Goal: Information Seeking & Learning: Find specific fact

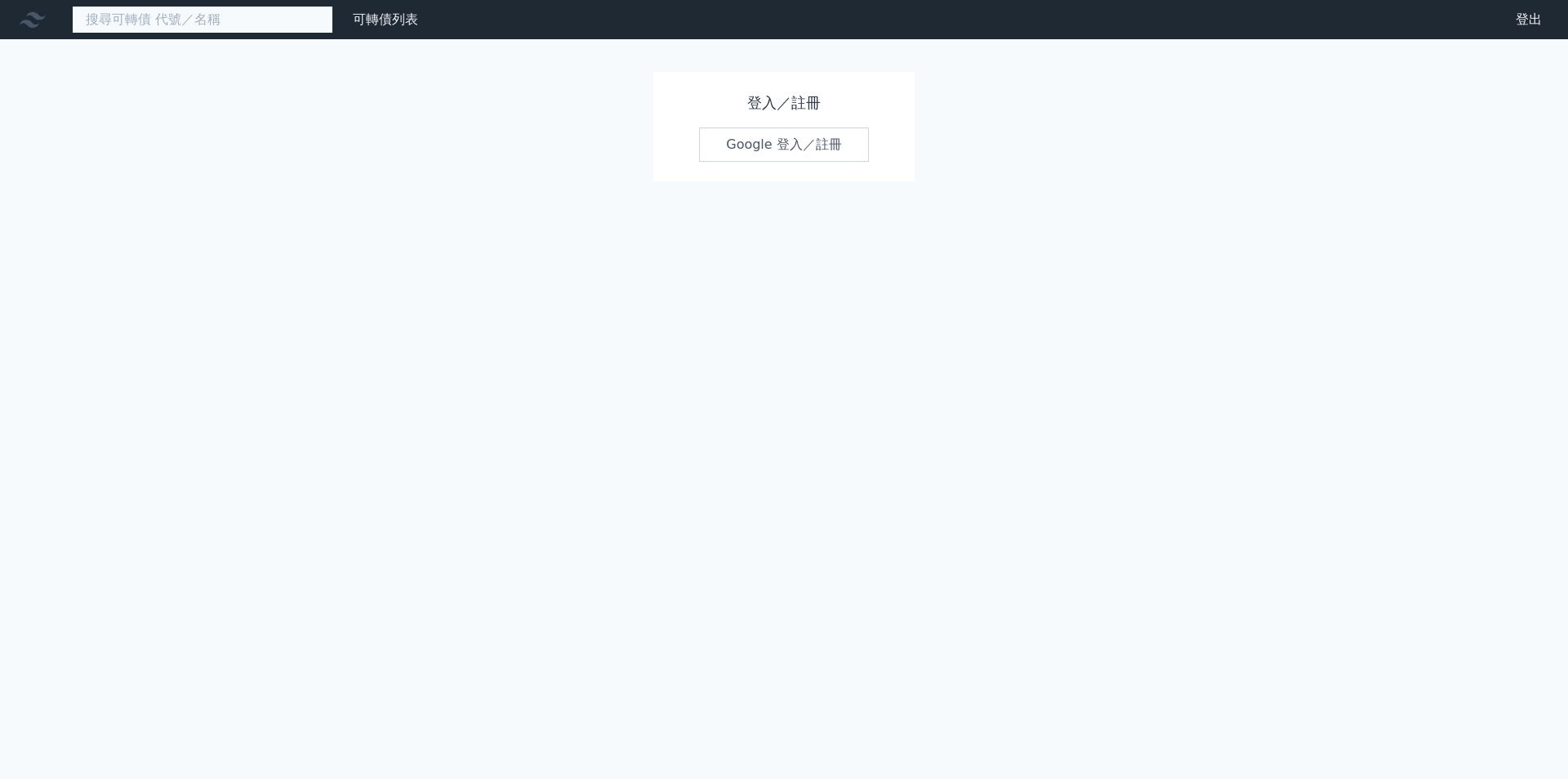
click at [225, 32] on input at bounding box center [203, 20] width 261 height 28
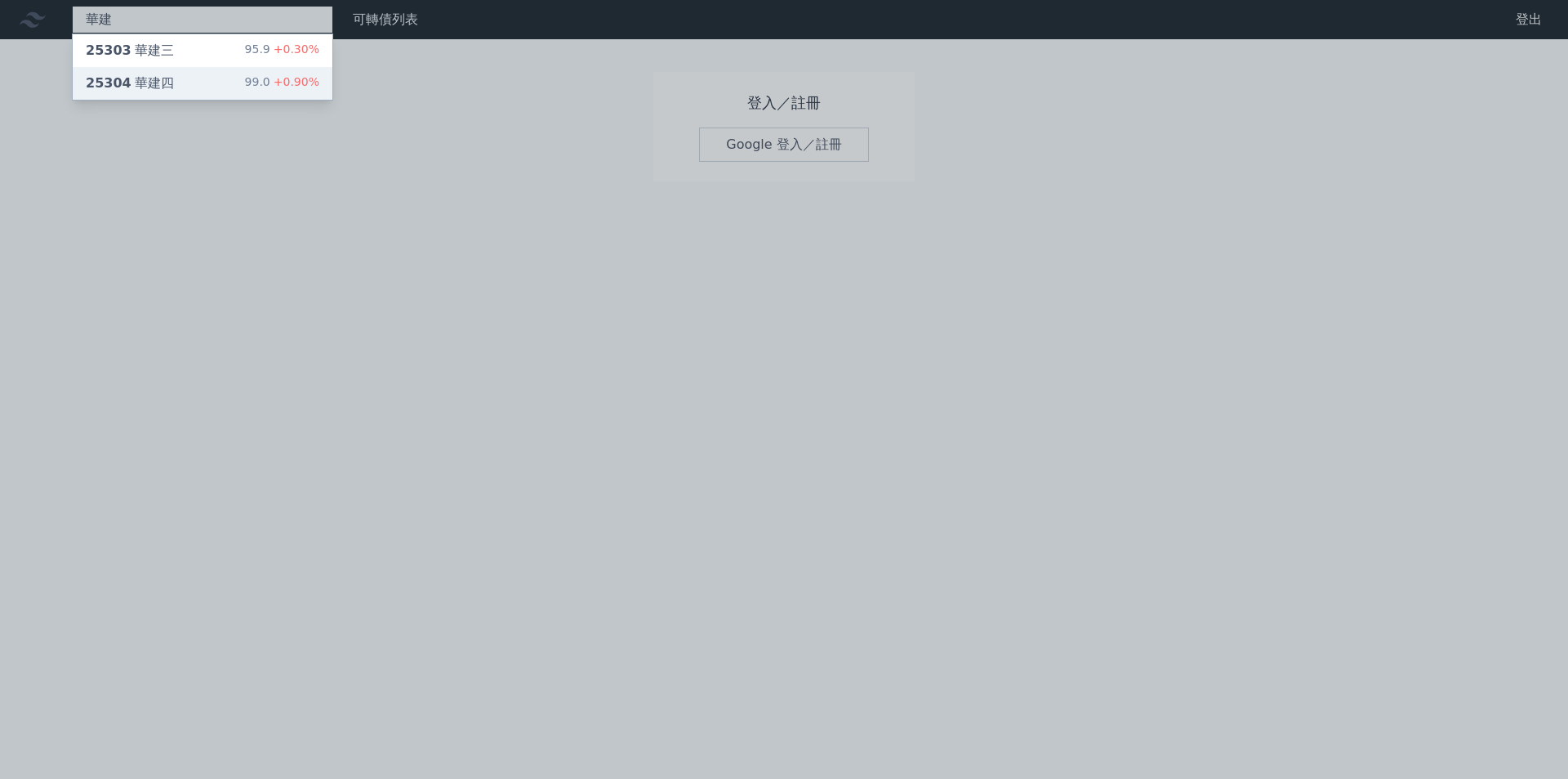
type input "華建"
click at [243, 76] on div "25304 華建四 99.0 +0.90%" at bounding box center [203, 83] width 260 height 33
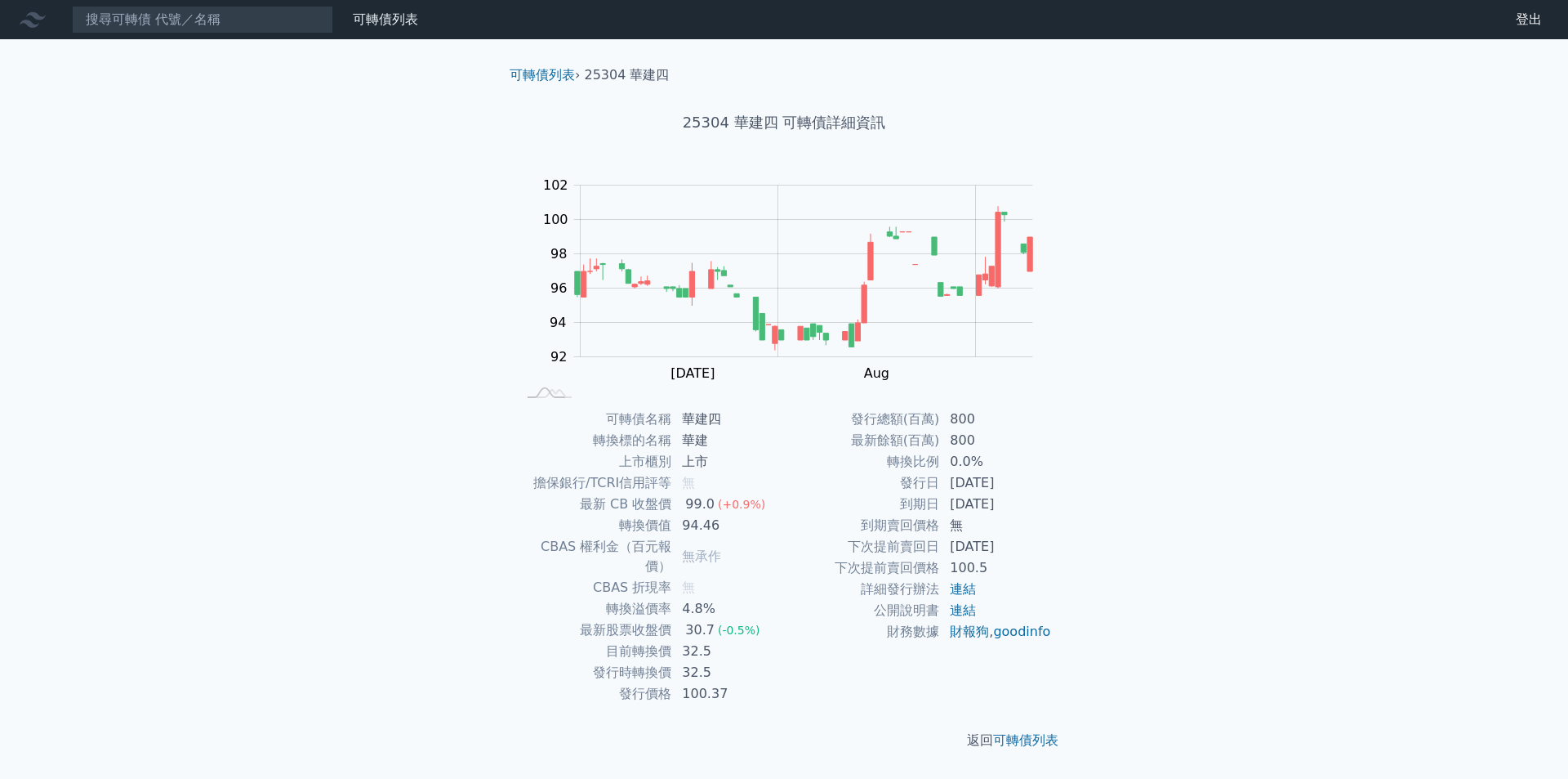
click at [1217, 304] on div "可轉債列表 財務數據 可轉債列表 財務數據 登出 登出 可轉債列表 › 25304 華建四 25304 華建四 可轉債詳細資訊 Zoom Out 100 88…" at bounding box center [784, 389] width 1568 height 779
drag, startPoint x: 705, startPoint y: 439, endPoint x: 687, endPoint y: 441, distance: 18.1
click at [687, 441] on td "華建" at bounding box center [728, 441] width 112 height 21
copy td "華建"
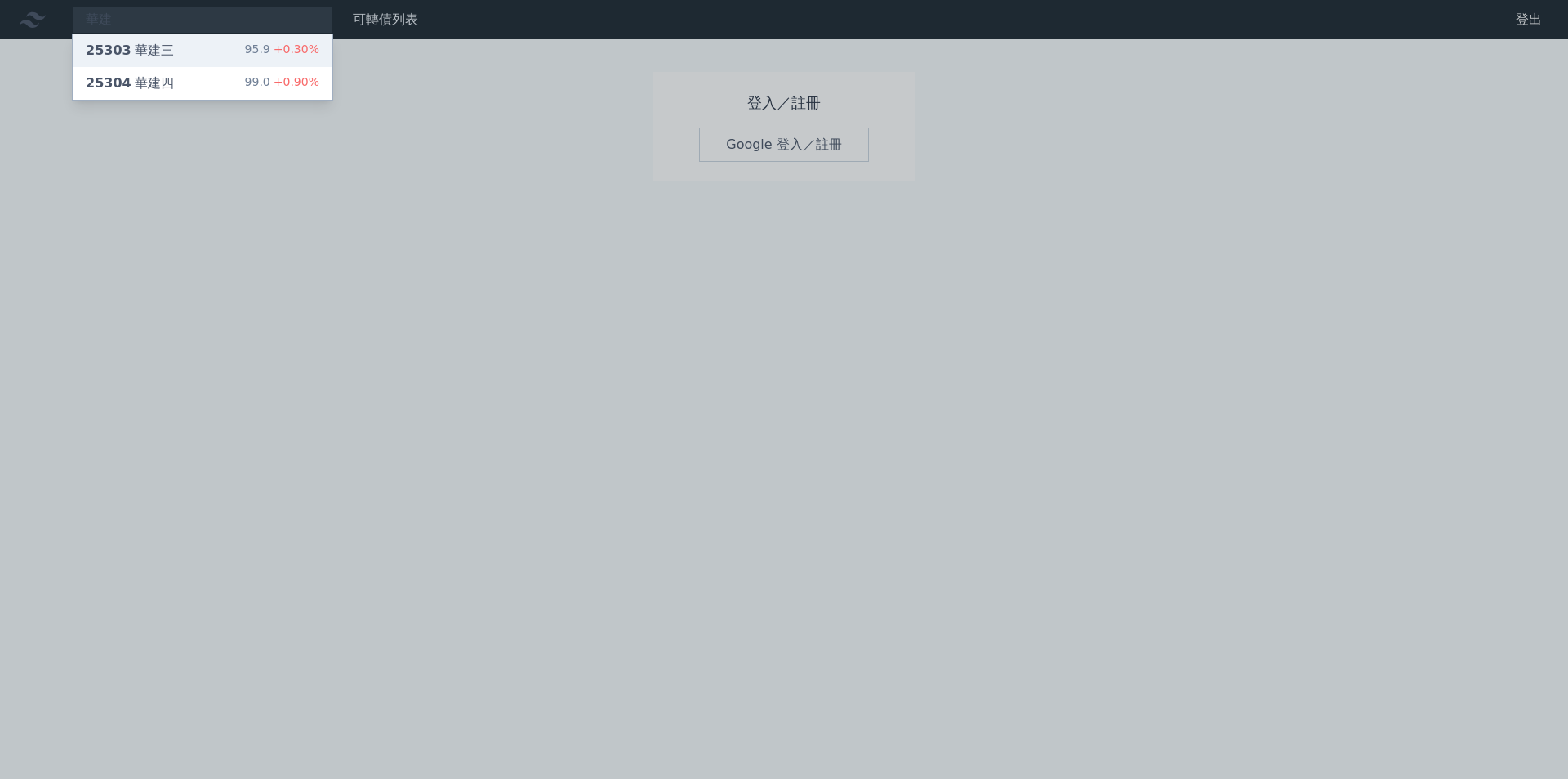
click at [123, 43] on span "25303" at bounding box center [109, 50] width 46 height 16
